Goal: Check status: Check status

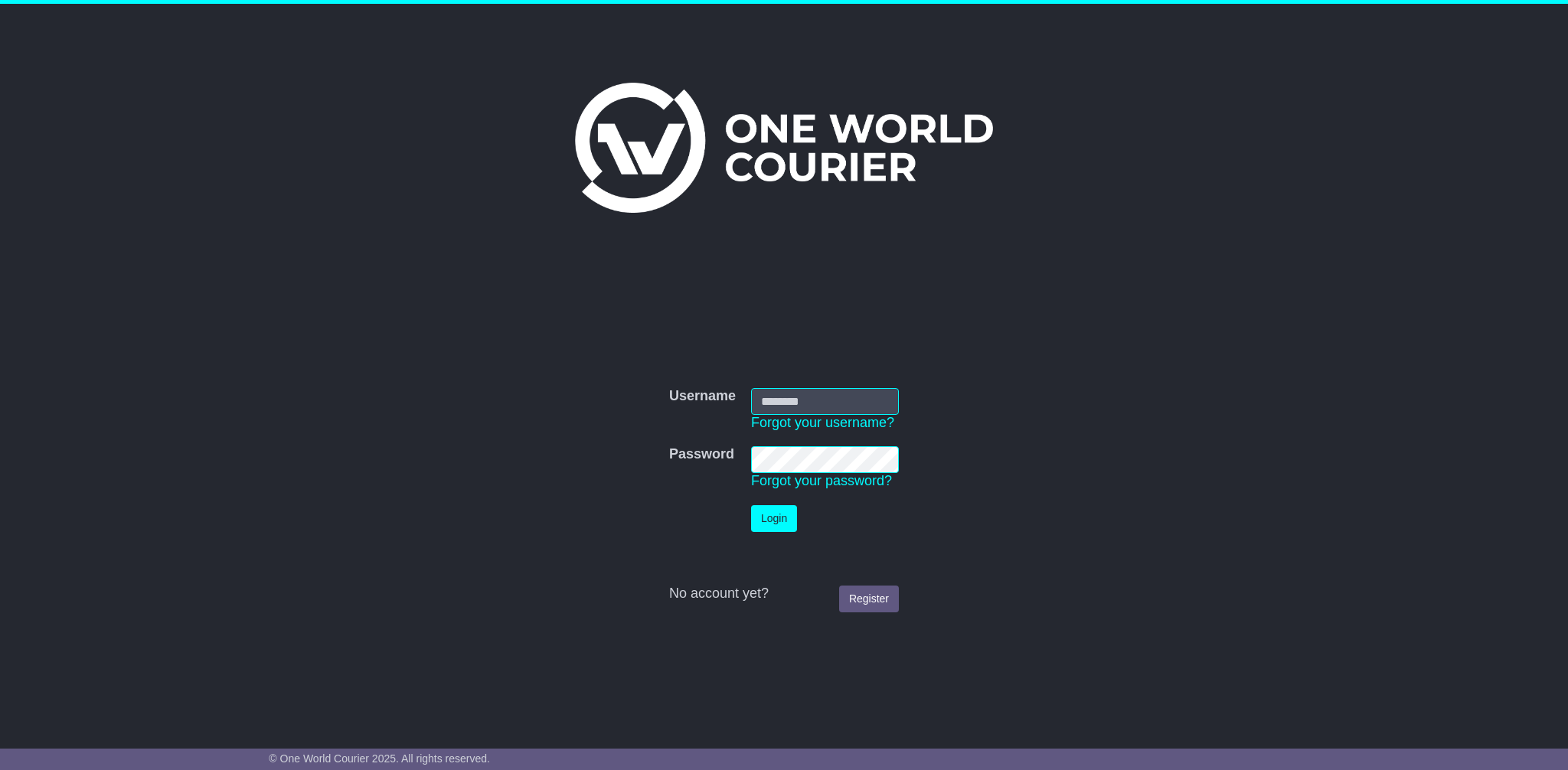
type input "**********"
click at [769, 514] on button "Login" at bounding box center [774, 519] width 46 height 27
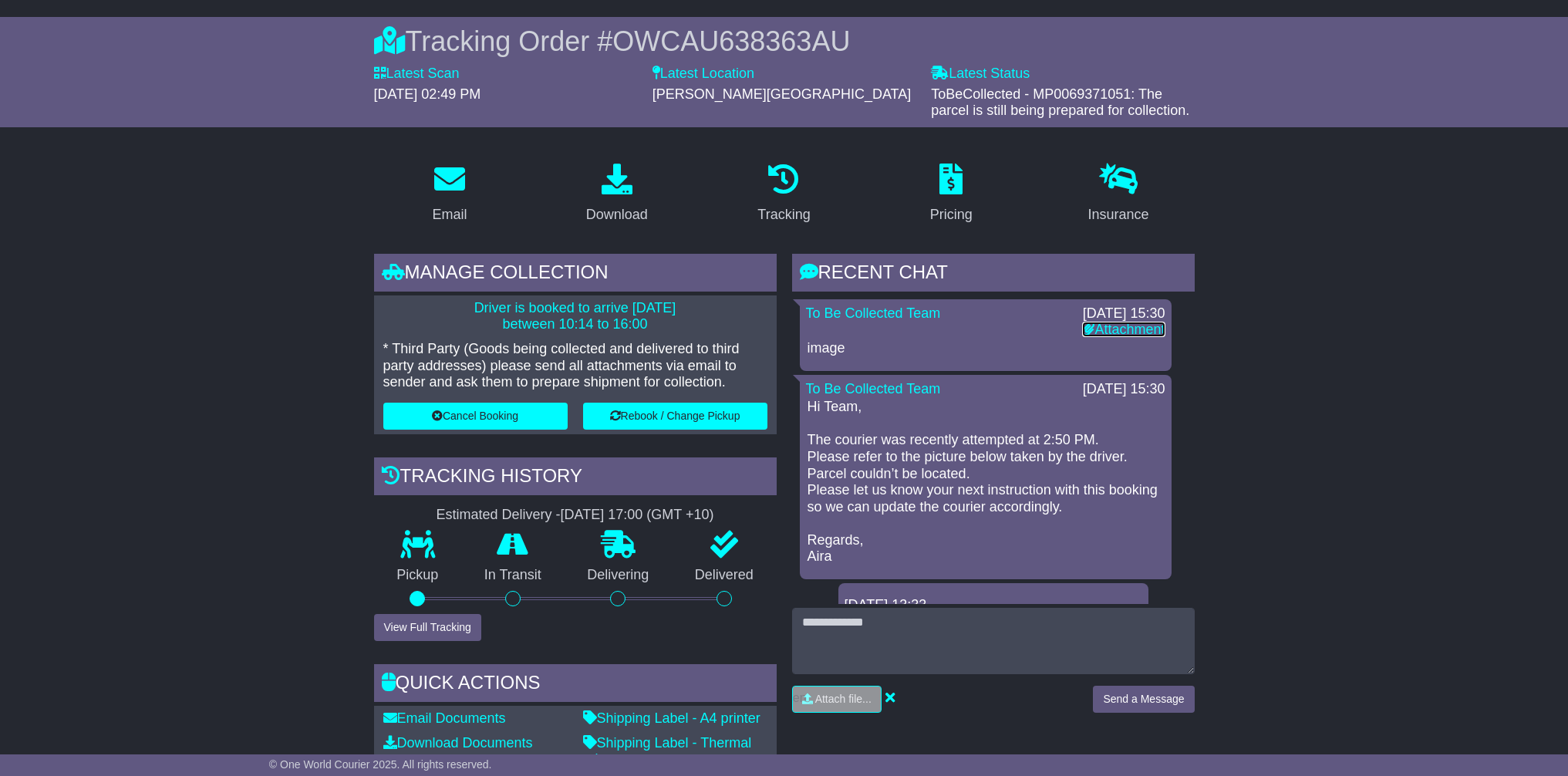
click at [1114, 326] on link "Attachment" at bounding box center [1123, 330] width 82 height 16
